Goal: Find specific page/section: Find specific page/section

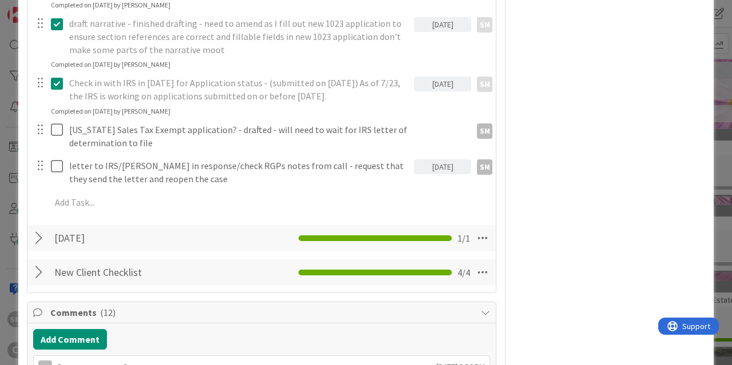
scroll to position [686, 0]
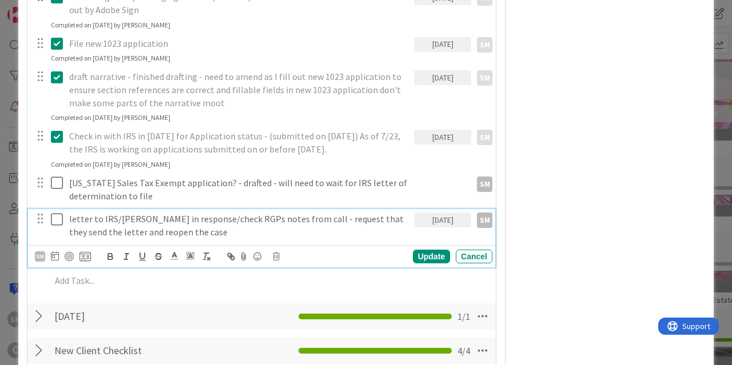
click at [188, 213] on p "letter to IRS/[PERSON_NAME] in response/check RGPs notes from call - request th…" at bounding box center [239, 226] width 340 height 26
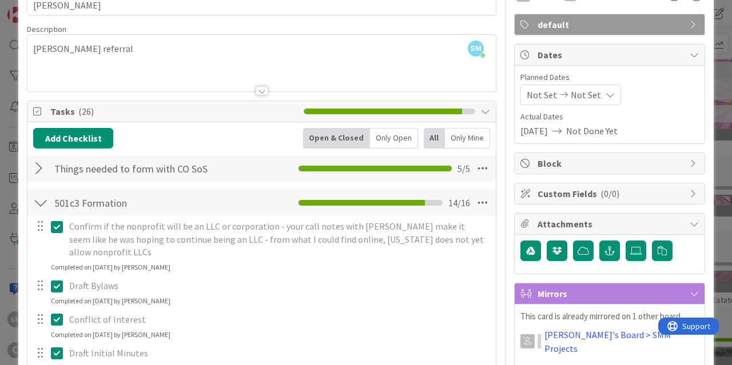
scroll to position [0, 0]
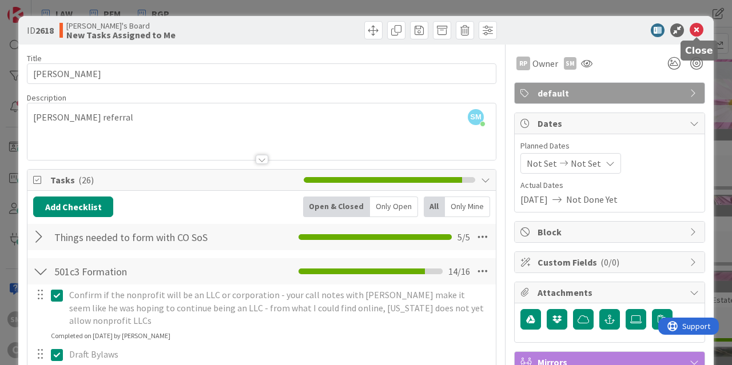
click at [585, 28] on icon at bounding box center [696, 30] width 14 height 14
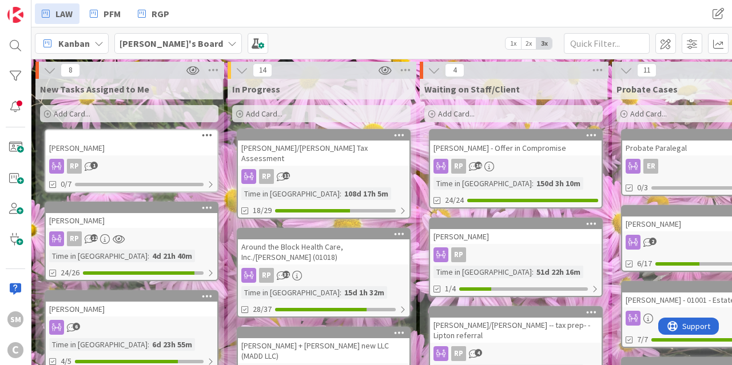
click at [124, 157] on link "[PERSON_NAME] RP 1 0/7" at bounding box center [132, 160] width 174 height 63
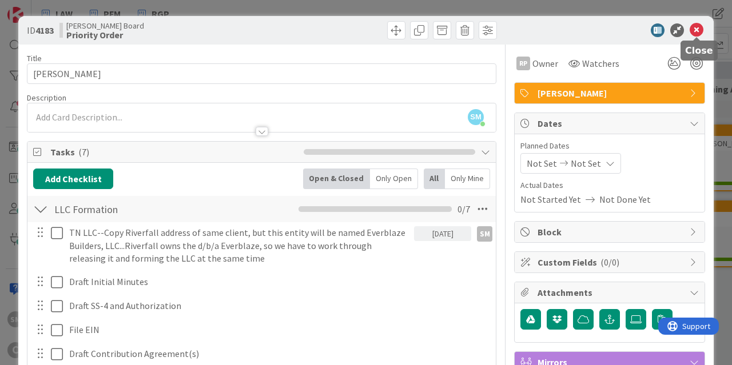
click at [585, 29] on icon at bounding box center [696, 30] width 14 height 14
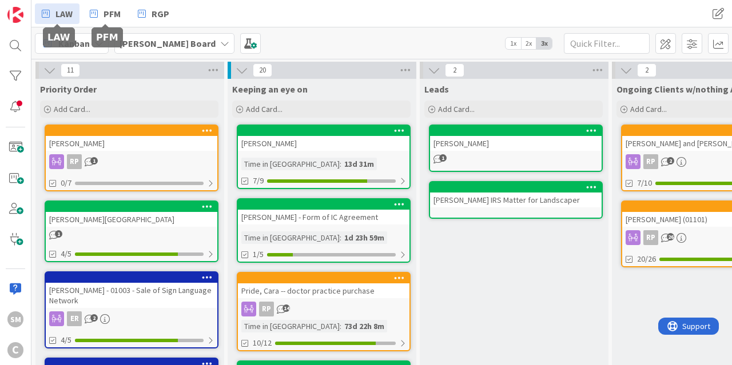
click at [66, 13] on span "LAW" at bounding box center [63, 14] width 17 height 14
